Goal: Check status

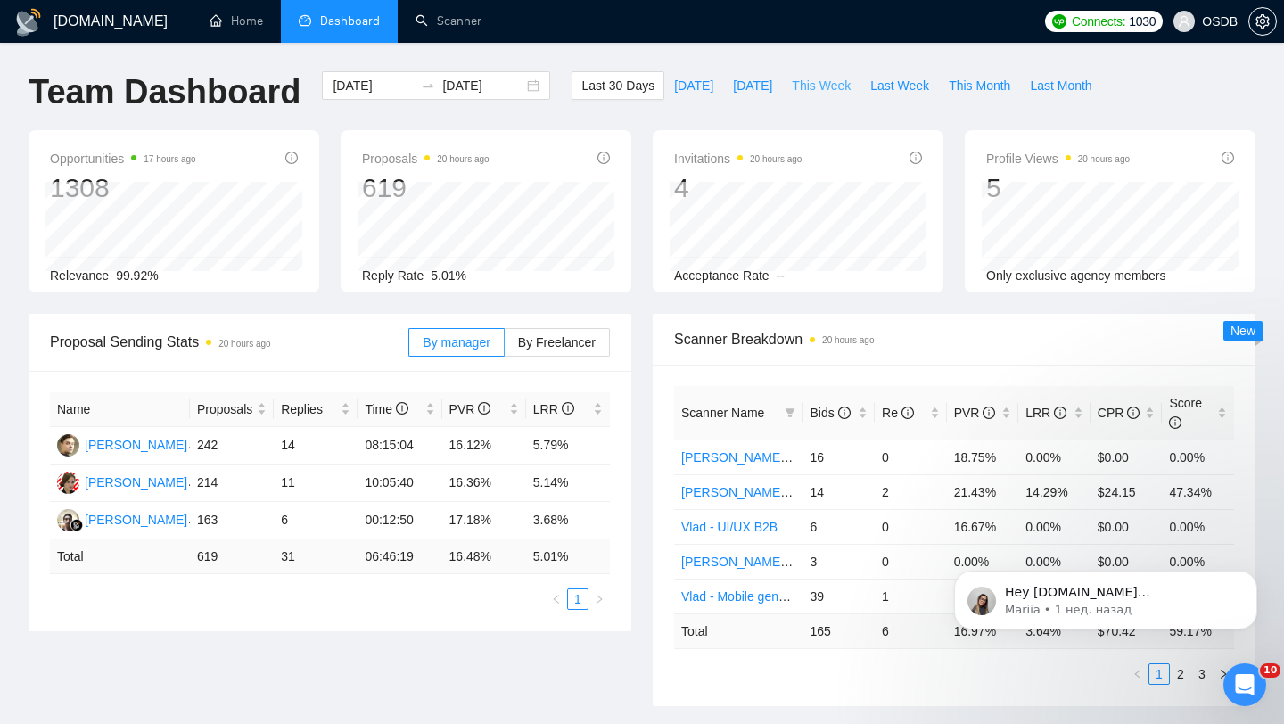
click at [841, 87] on span "This Week" at bounding box center [821, 86] width 59 height 20
type input "[DATE]"
drag, startPoint x: 194, startPoint y: 553, endPoint x: 226, endPoint y: 555, distance: 31.3
click at [226, 555] on td "80" at bounding box center [232, 557] width 84 height 35
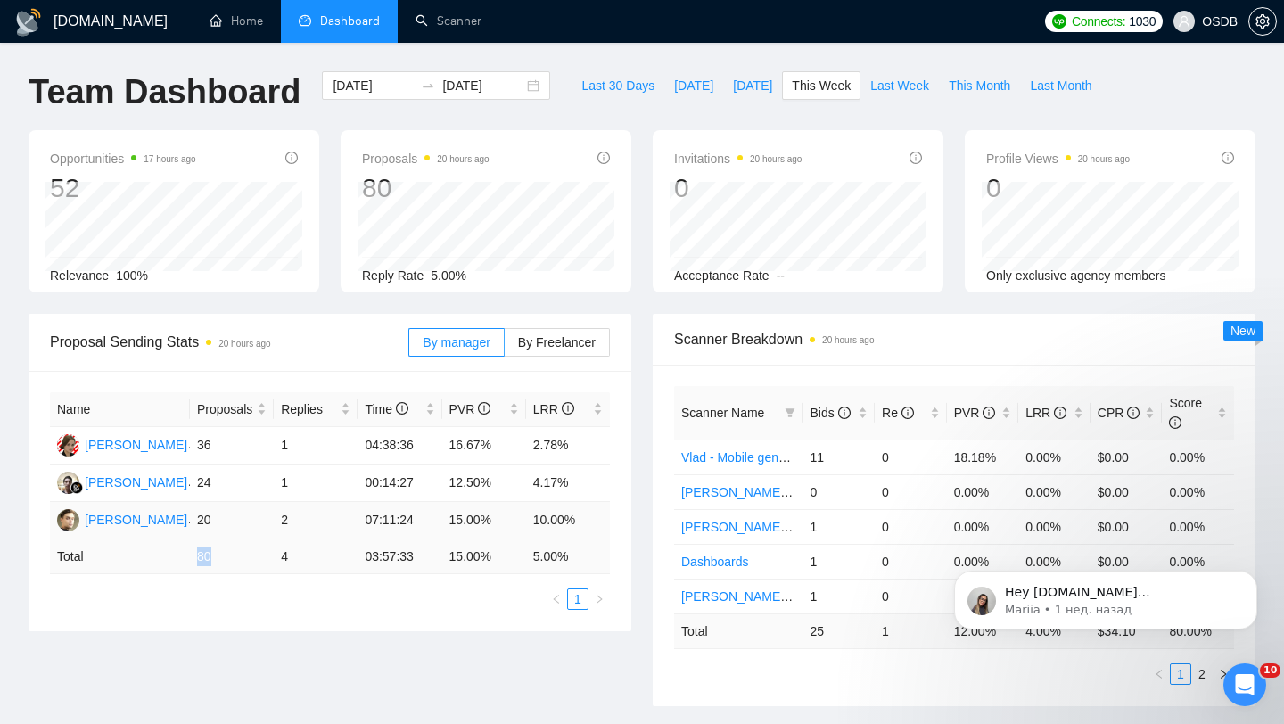
scroll to position [58, 0]
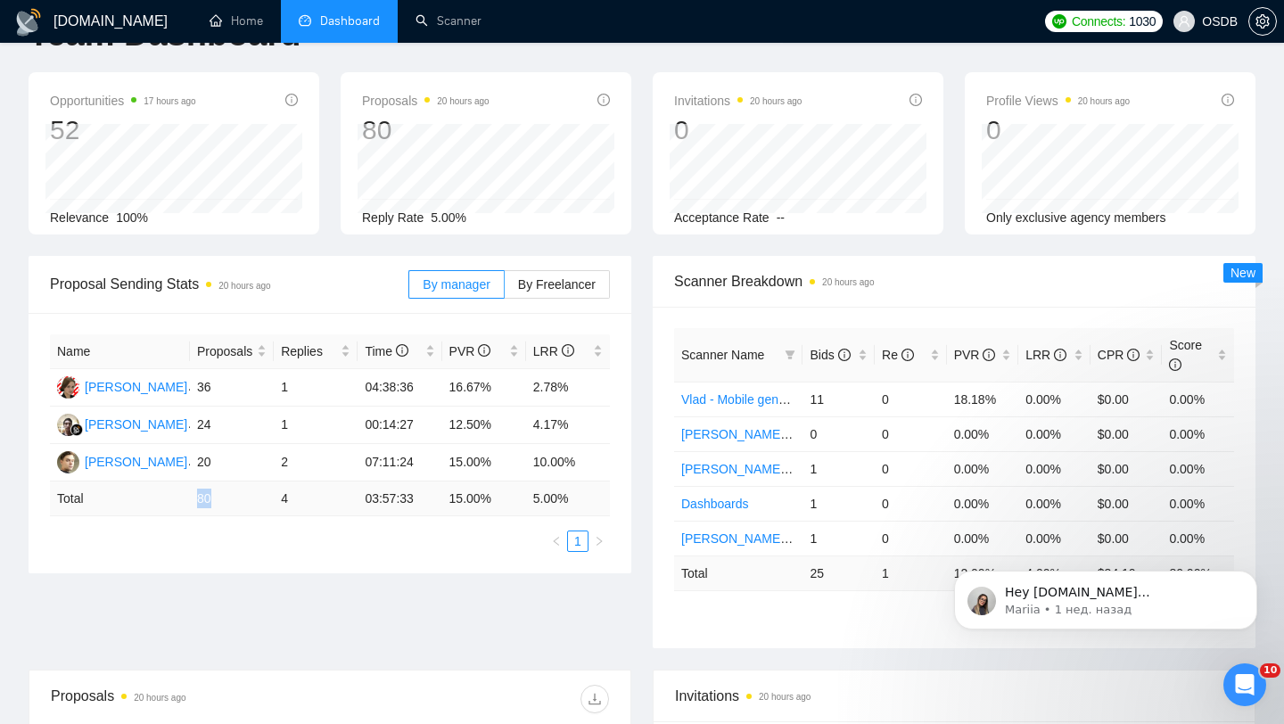
click at [194, 500] on td "80" at bounding box center [232, 499] width 84 height 35
drag, startPoint x: 194, startPoint y: 500, endPoint x: 224, endPoint y: 499, distance: 29.4
click at [224, 499] on td "80" at bounding box center [232, 499] width 84 height 35
click at [290, 523] on div "Name Proposals Replies Time PVR LRR [PERSON_NAME] 36 1 04:38:36 16.67% 2.78% [P…" at bounding box center [330, 443] width 560 height 218
drag, startPoint x: 196, startPoint y: 496, endPoint x: 222, endPoint y: 496, distance: 25.9
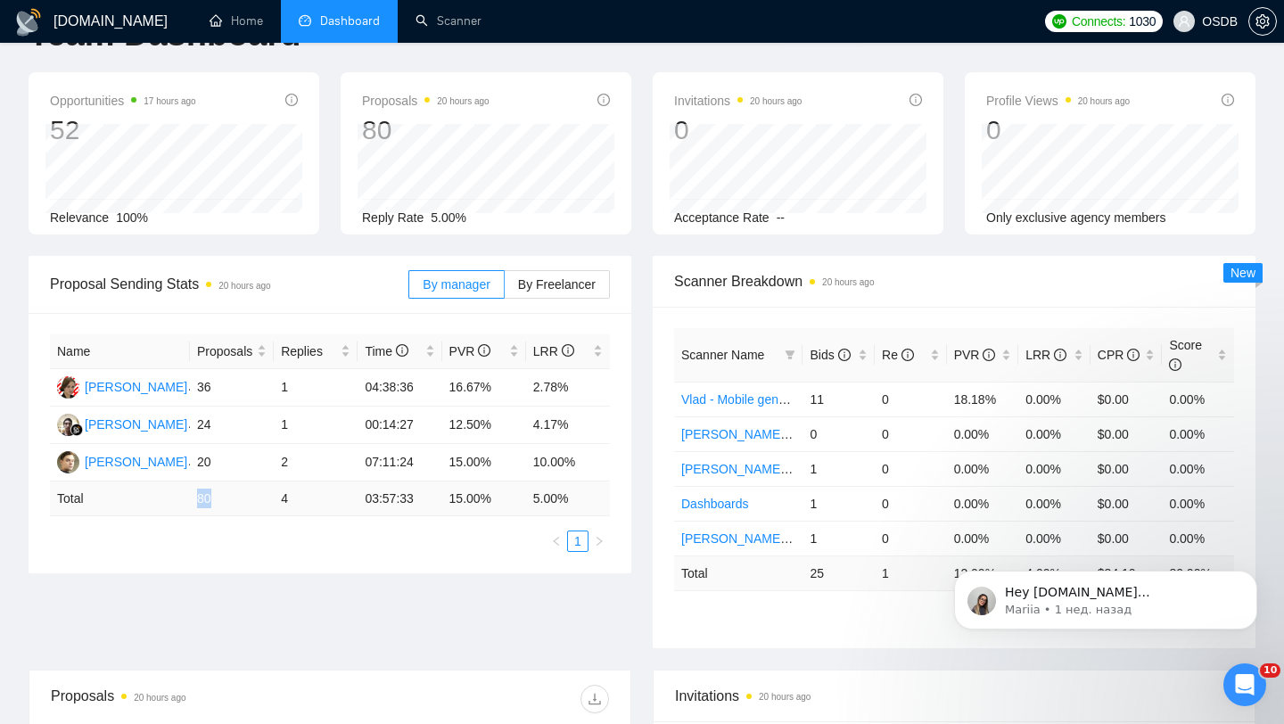
click at [221, 496] on td "80" at bounding box center [232, 499] width 84 height 35
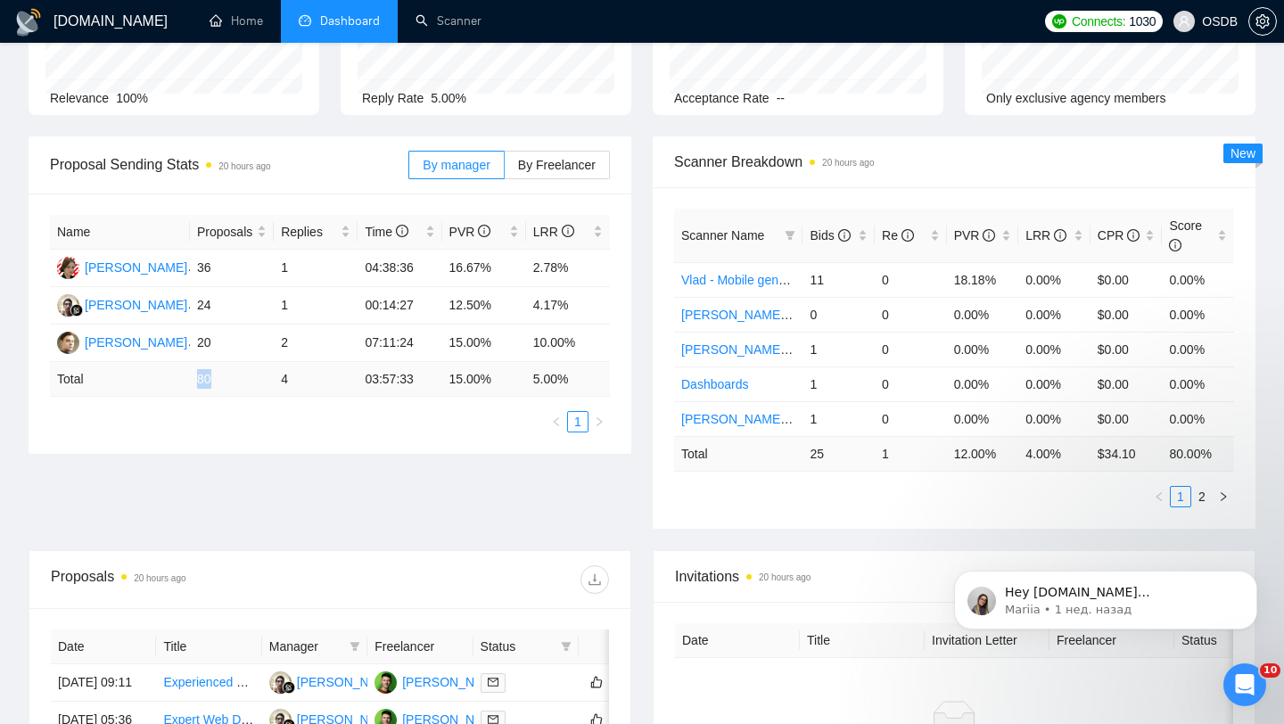
scroll to position [0, 0]
